Goal: Task Accomplishment & Management: Manage account settings

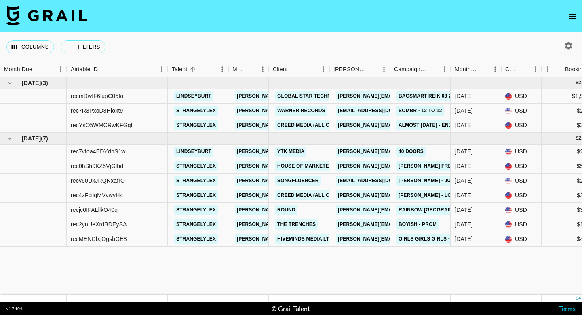
click at [577, 17] on icon "open drawer" at bounding box center [573, 16] width 10 height 10
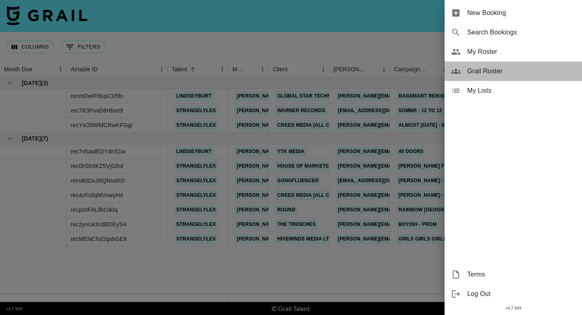
click at [496, 72] on span "Grail Roster" at bounding box center [521, 71] width 108 height 10
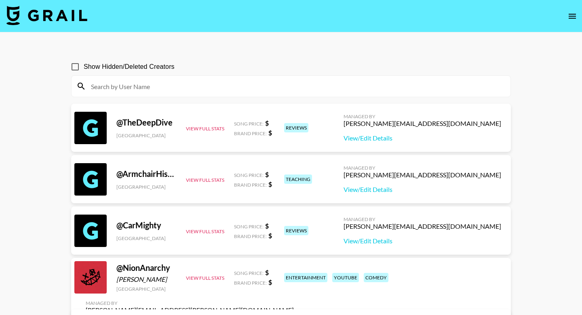
click at [228, 89] on input at bounding box center [296, 86] width 420 height 13
paste input "selenagallow"
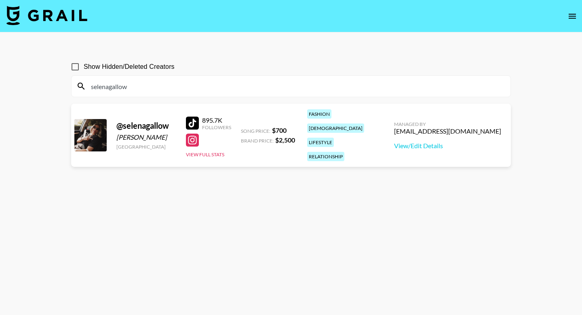
click at [452, 127] on div "[EMAIL_ADDRESS][DOMAIN_NAME]" at bounding box center [447, 131] width 107 height 8
drag, startPoint x: 452, startPoint y: 126, endPoint x: 430, endPoint y: 125, distance: 22.2
click at [430, 125] on div "Managed By [EMAIL_ADDRESS][DOMAIN_NAME] View/Edit Details" at bounding box center [448, 135] width 120 height 42
click at [451, 142] on link "View/Edit Details" at bounding box center [447, 146] width 107 height 8
click at [157, 80] on input "selenagallow" at bounding box center [296, 86] width 420 height 13
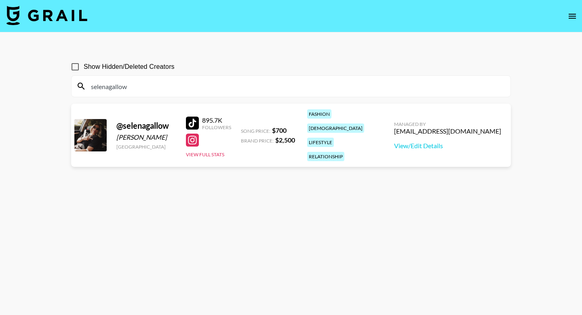
drag, startPoint x: 143, startPoint y: 87, endPoint x: 88, endPoint y: 85, distance: 55.0
click at [88, 85] on input "selenagallow" at bounding box center [296, 86] width 420 height 13
paste input "lifewithadrienne"
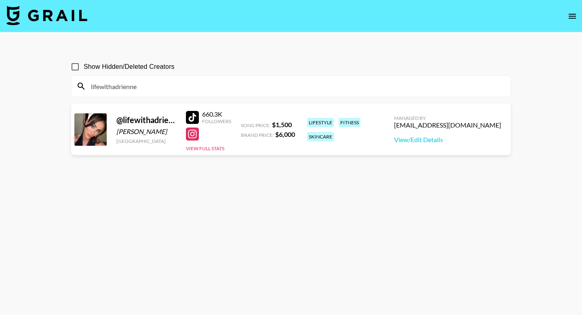
type input "lifewithadrienne"
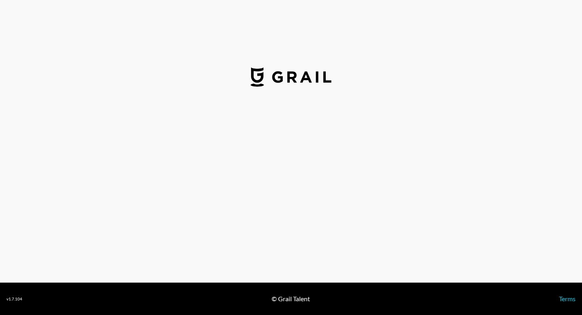
select select "USD"
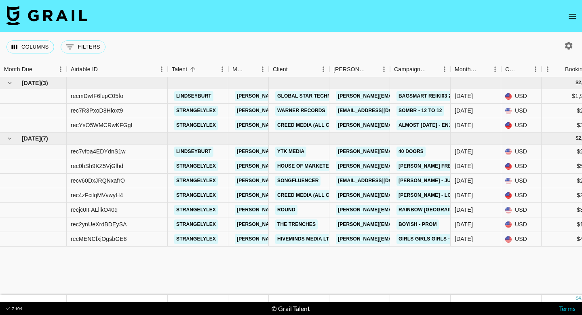
click at [568, 15] on icon "open drawer" at bounding box center [573, 16] width 10 height 10
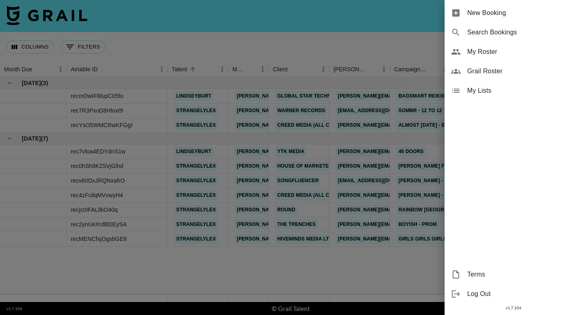
click at [330, 41] on div at bounding box center [291, 157] width 582 height 315
